Goal: Information Seeking & Learning: Learn about a topic

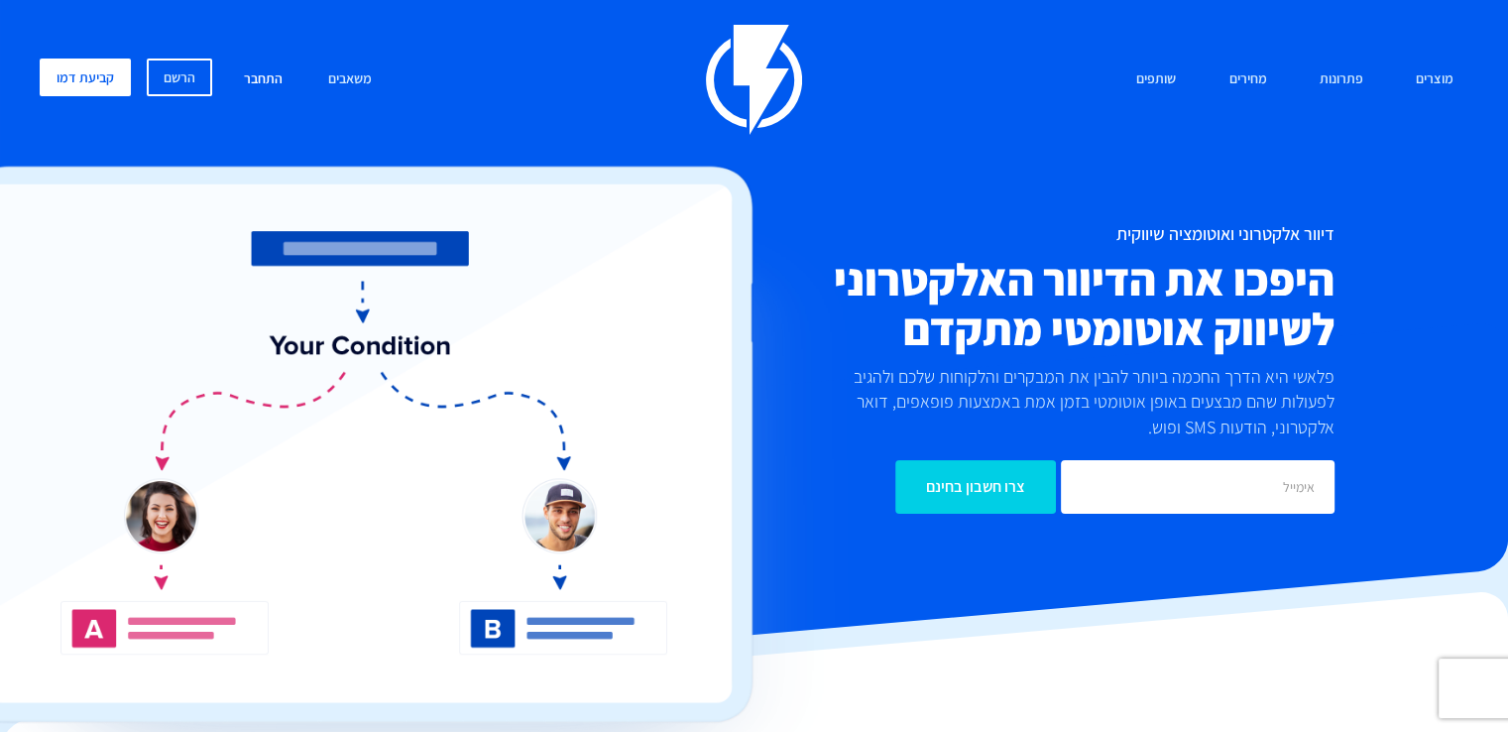
click at [246, 80] on link "התחבר" at bounding box center [263, 79] width 68 height 43
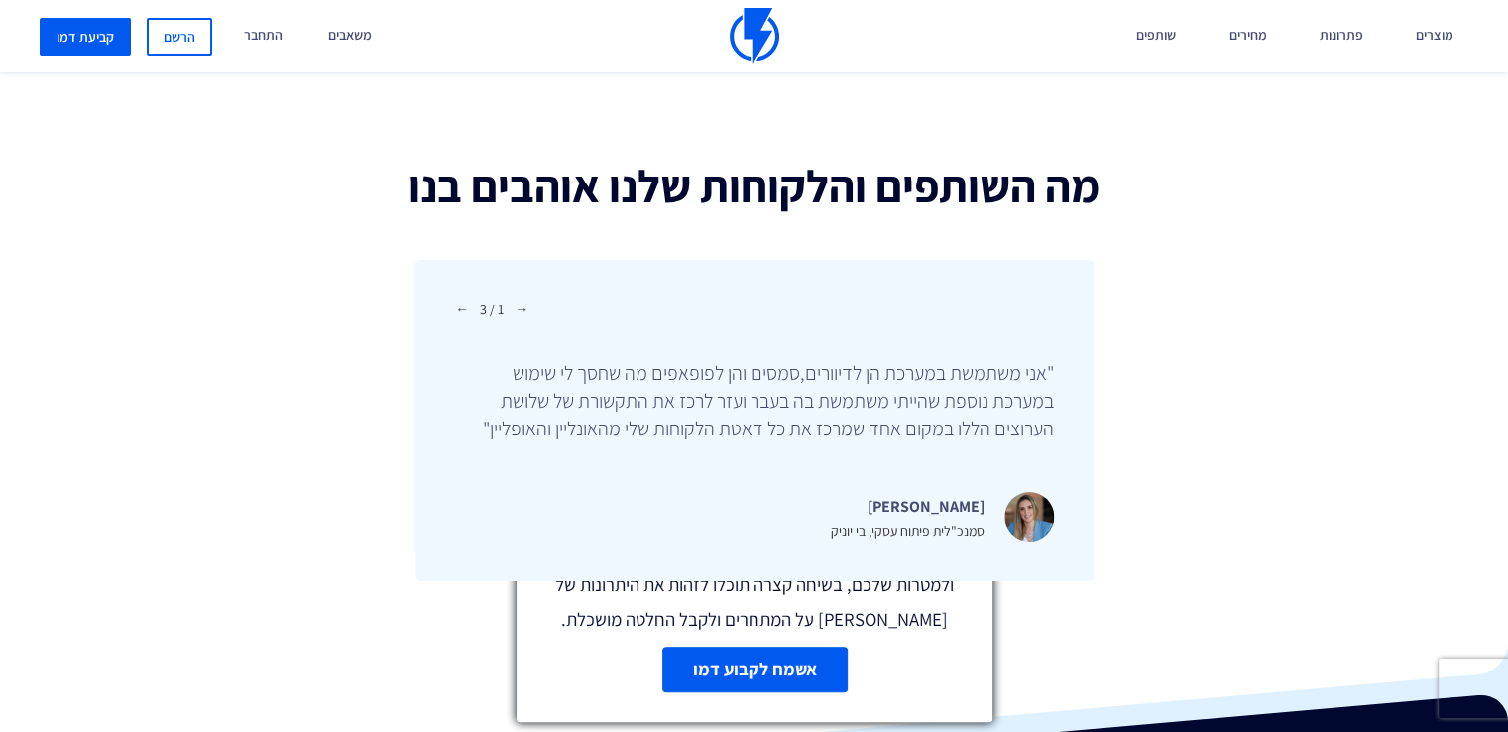
scroll to position [6803, 0]
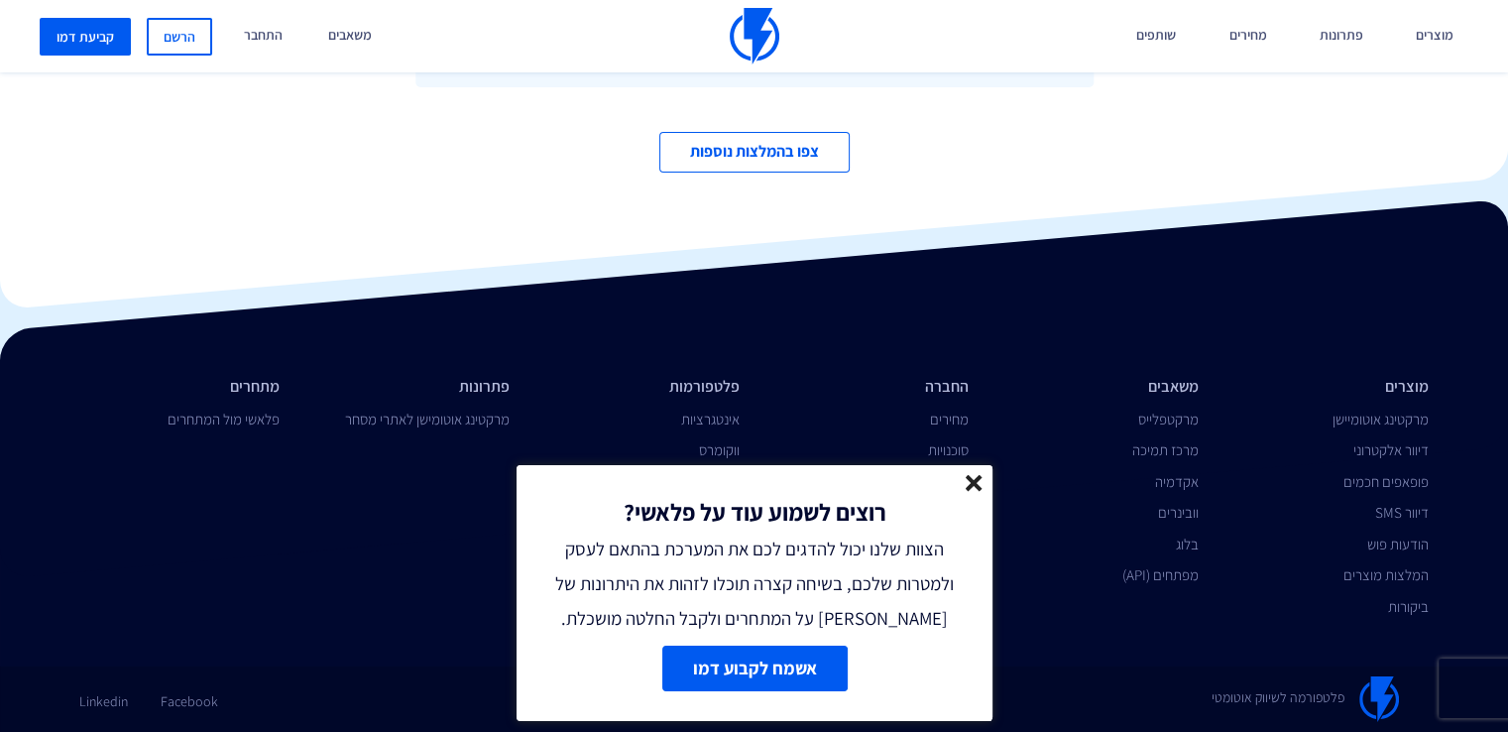
click at [974, 484] on line at bounding box center [974, 483] width 14 height 14
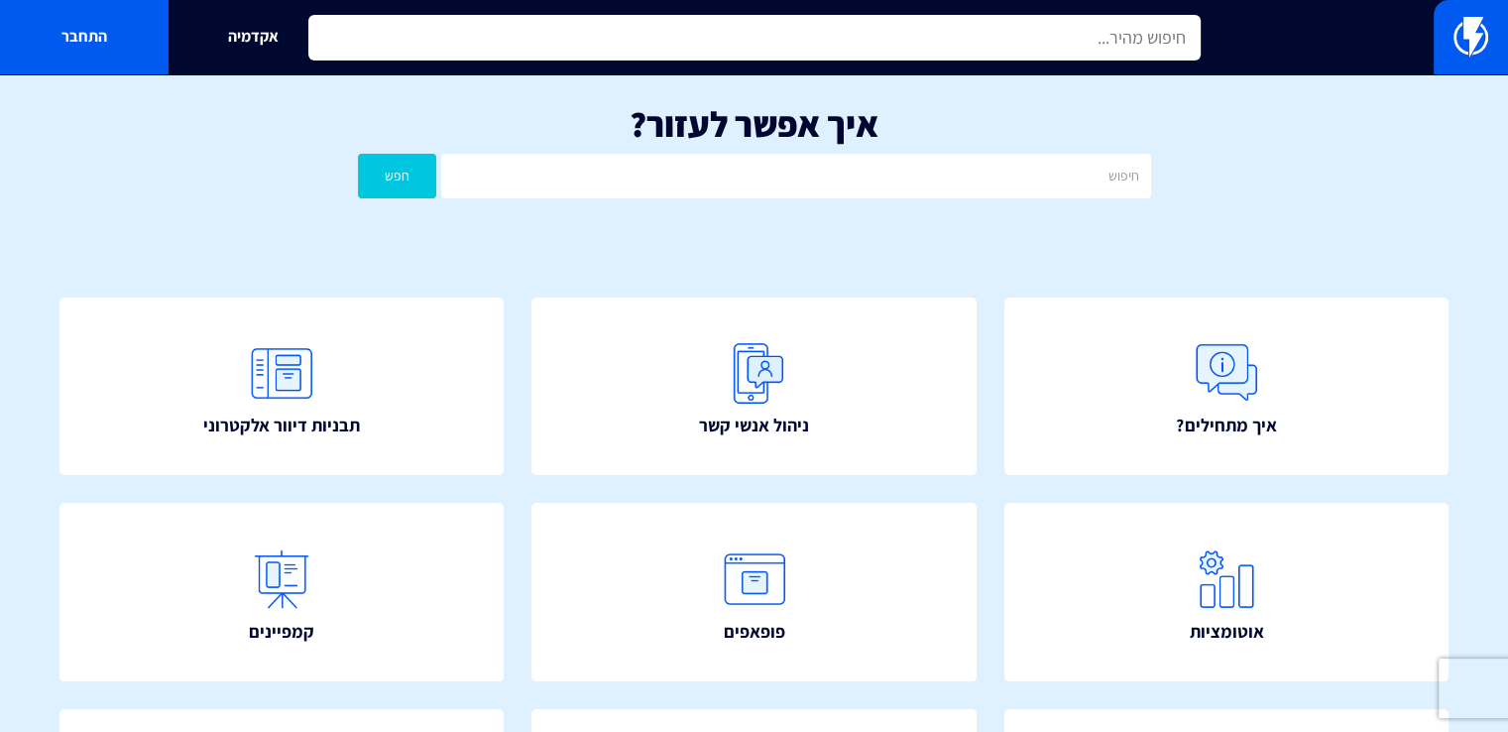
click at [978, 54] on input "text" at bounding box center [754, 38] width 892 height 46
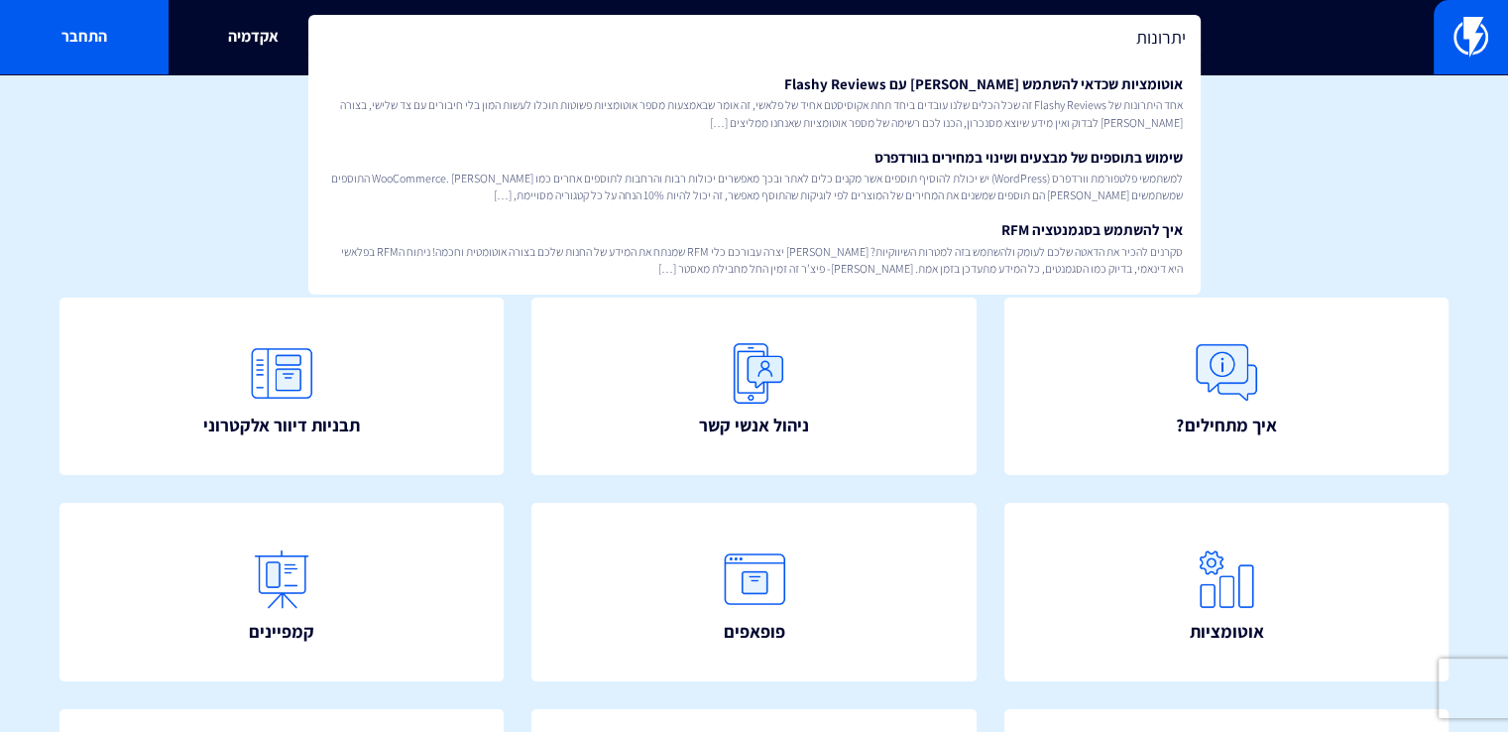
type input "יתרונות"
click at [1248, 142] on h1 "איך אפשר לעזור?" at bounding box center [754, 124] width 1448 height 40
